Goal: Task Accomplishment & Management: Manage account settings

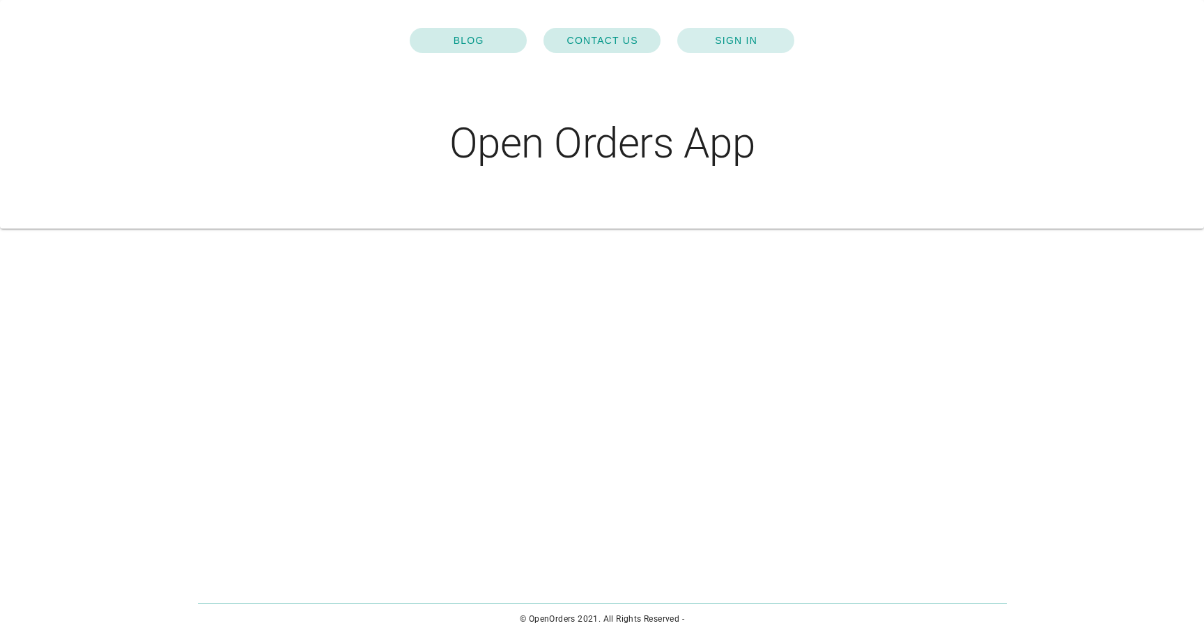
click at [732, 36] on span "SIGN IN" at bounding box center [735, 40] width 89 height 11
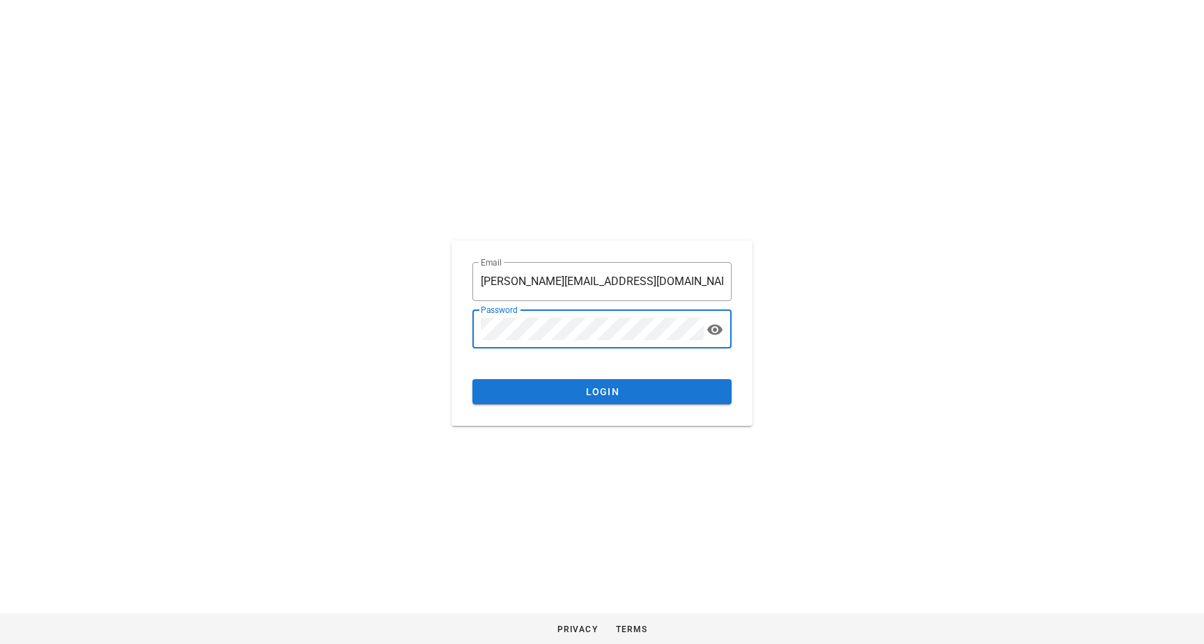
click at [569, 407] on div "​ Email [PERSON_NAME][EMAIL_ADDRESS][DOMAIN_NAME] ​ Password Login" at bounding box center [602, 333] width 282 height 164
click at [526, 292] on input "[PERSON_NAME][EMAIL_ADDRESS][DOMAIN_NAME]" at bounding box center [602, 281] width 243 height 22
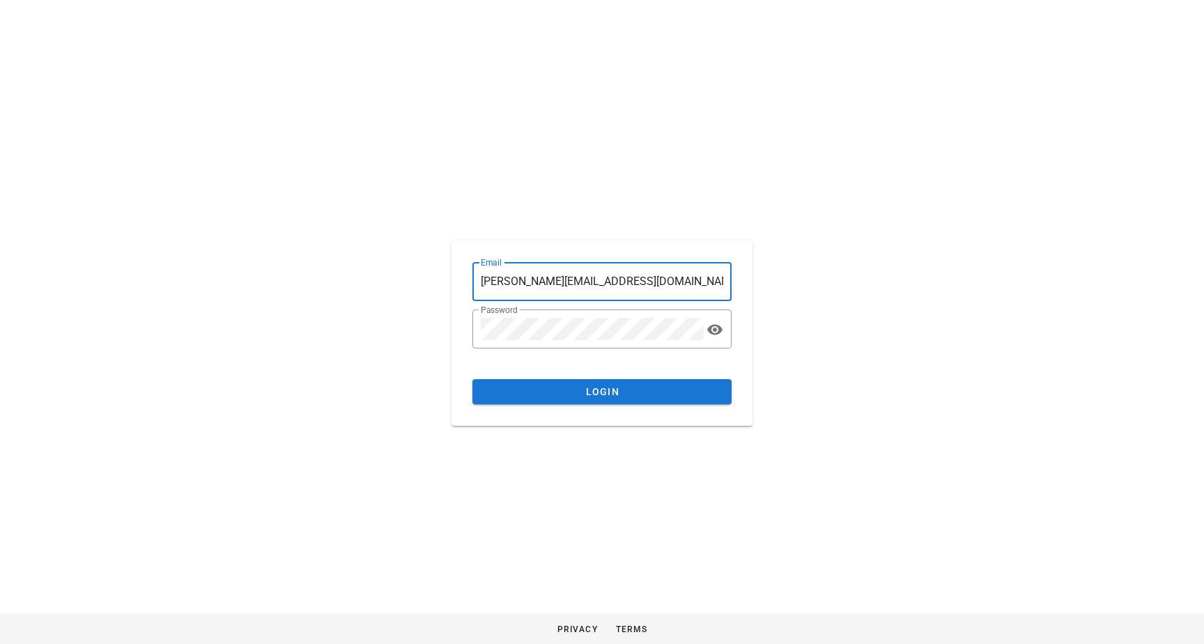
click at [493, 279] on input "[PERSON_NAME][EMAIL_ADDRESS][DOMAIN_NAME]" at bounding box center [602, 281] width 243 height 22
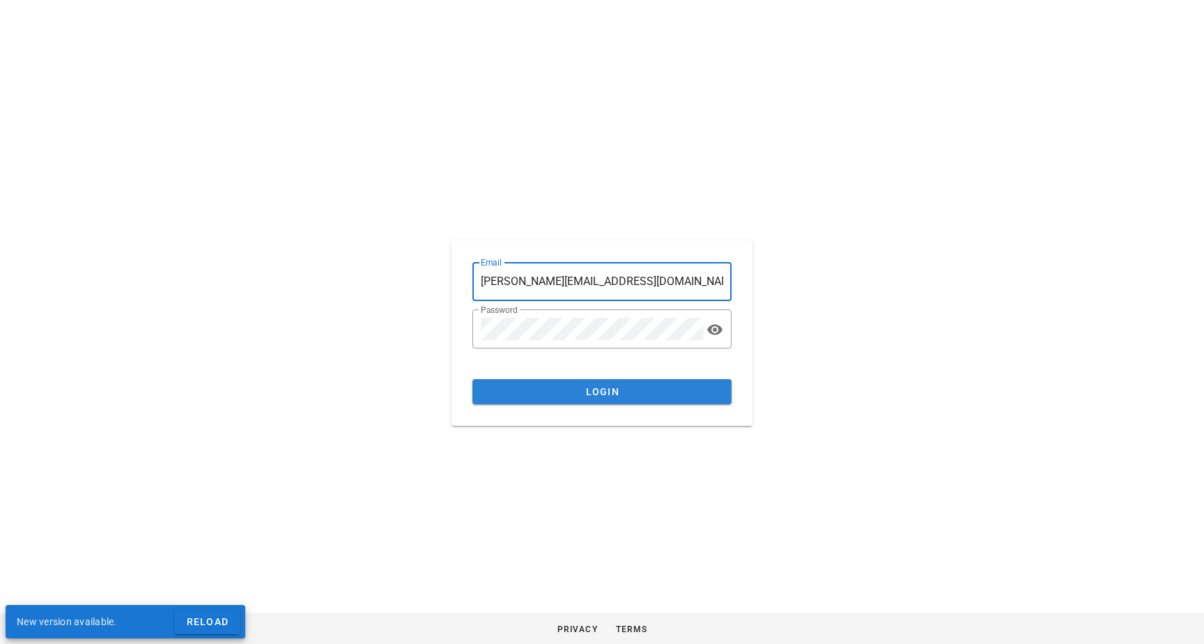
type input "[PERSON_NAME][EMAIL_ADDRESS][DOMAIN_NAME]"
click at [550, 397] on span "Login" at bounding box center [602, 391] width 237 height 11
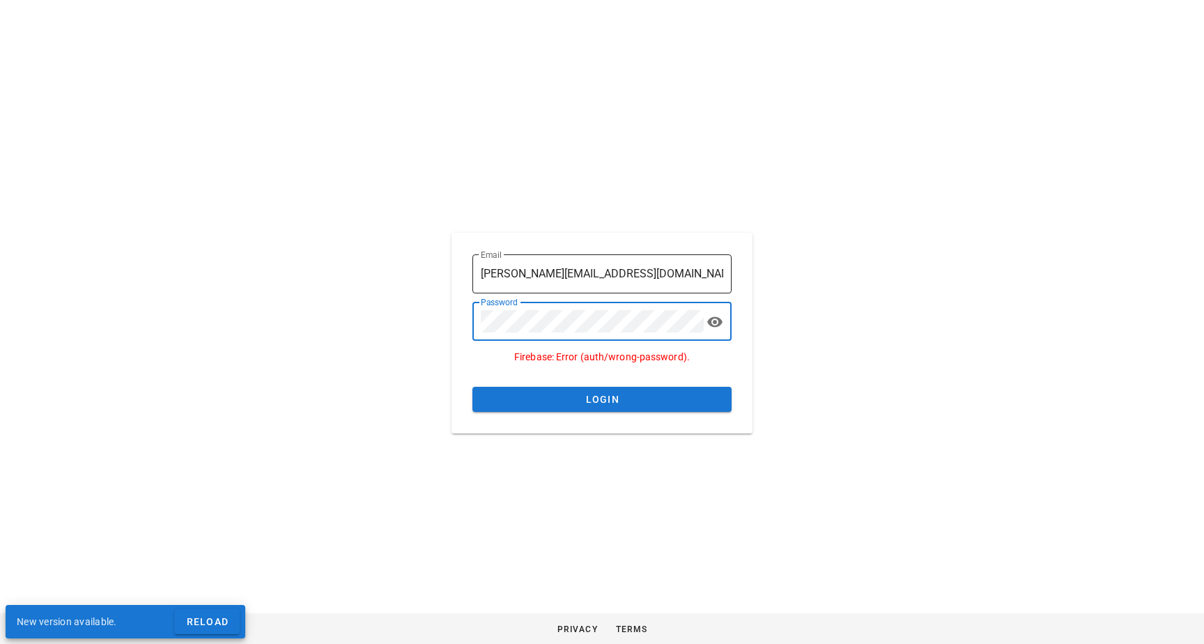
click at [652, 280] on input "[PERSON_NAME][EMAIL_ADDRESS][DOMAIN_NAME]" at bounding box center [602, 274] width 243 height 22
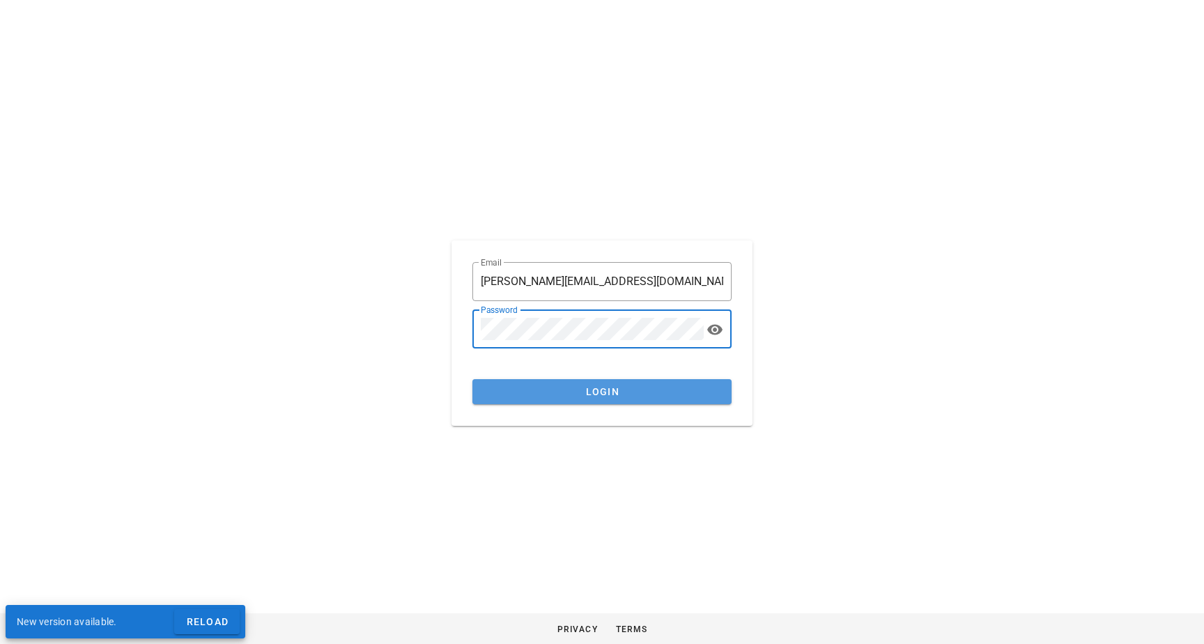
click at [569, 392] on span "Login" at bounding box center [602, 391] width 237 height 11
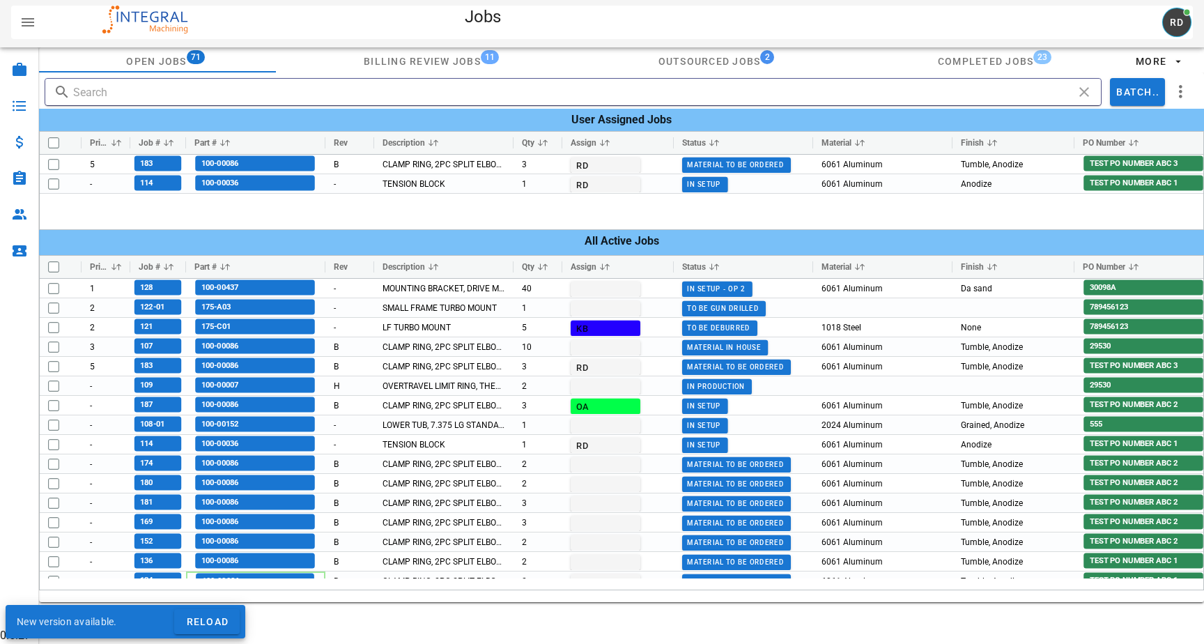
drag, startPoint x: 29, startPoint y: 620, endPoint x: 22, endPoint y: 620, distance: 7.0
click at [26, 620] on div "New version available." at bounding box center [90, 621] width 169 height 33
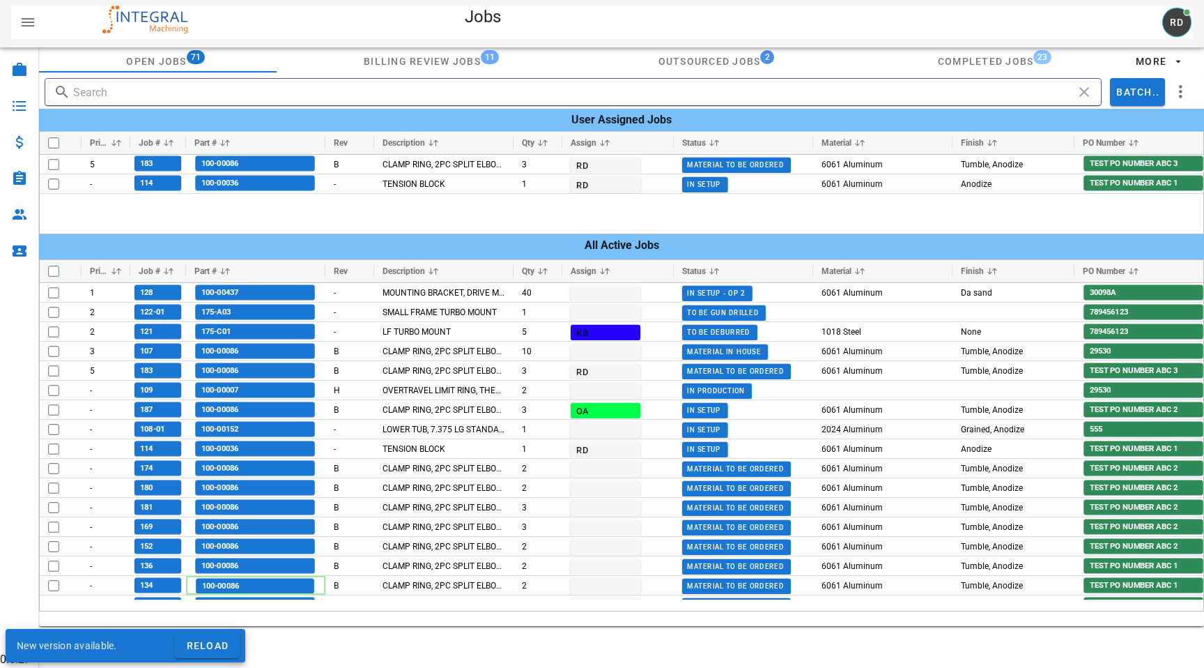
click at [3, 634] on div "Jobs Orders Invoices Parts Customers Vendors" at bounding box center [19, 348] width 39 height 603
